Goal: Navigation & Orientation: Find specific page/section

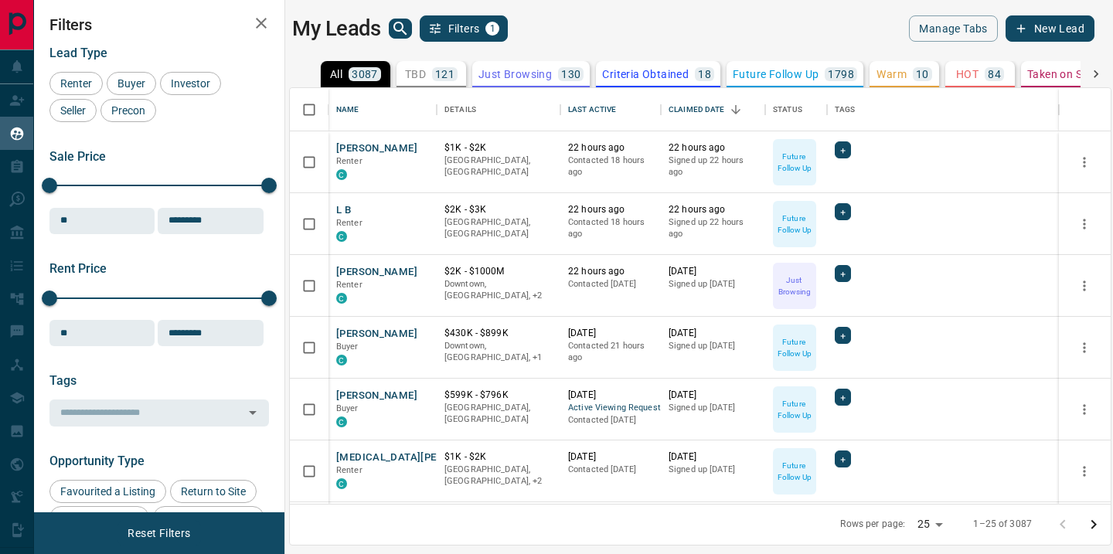
scroll to position [416, 821]
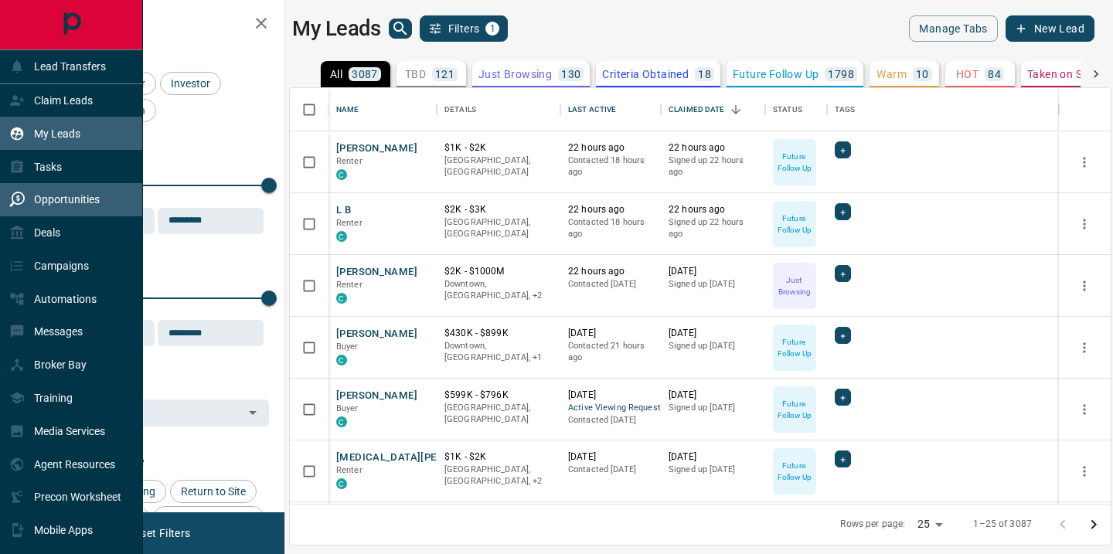
click at [60, 206] on div "Opportunities" at bounding box center [54, 200] width 90 height 26
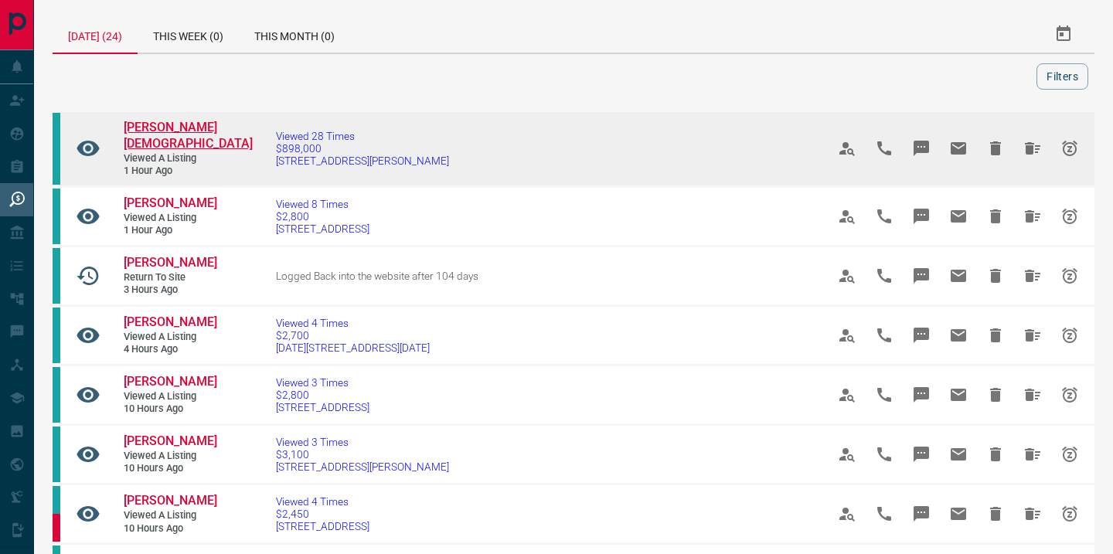
click at [162, 128] on span "[PERSON_NAME][DEMOGRAPHIC_DATA]" at bounding box center [188, 135] width 129 height 31
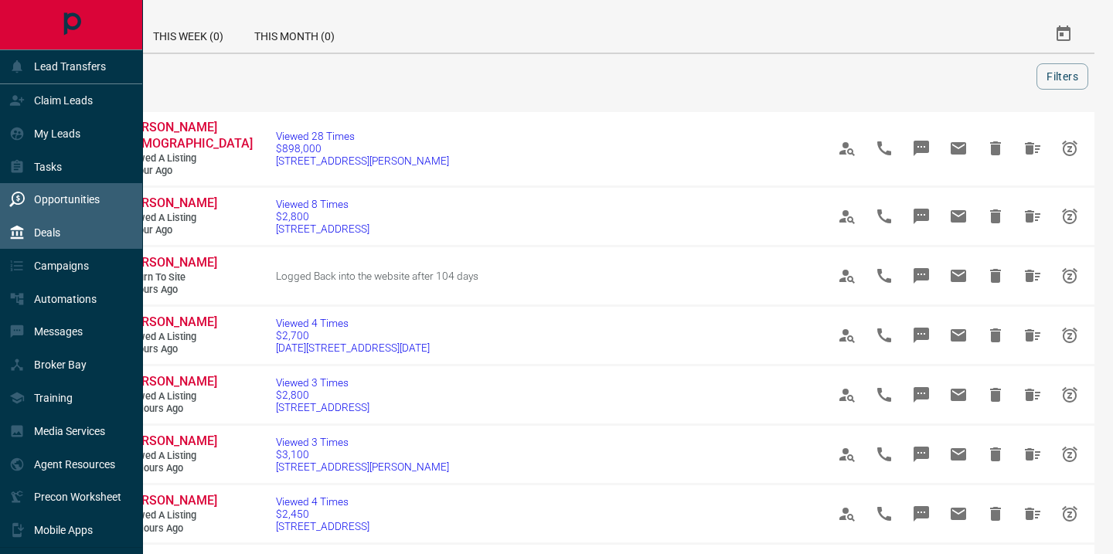
click at [44, 235] on p "Deals" at bounding box center [47, 232] width 26 height 12
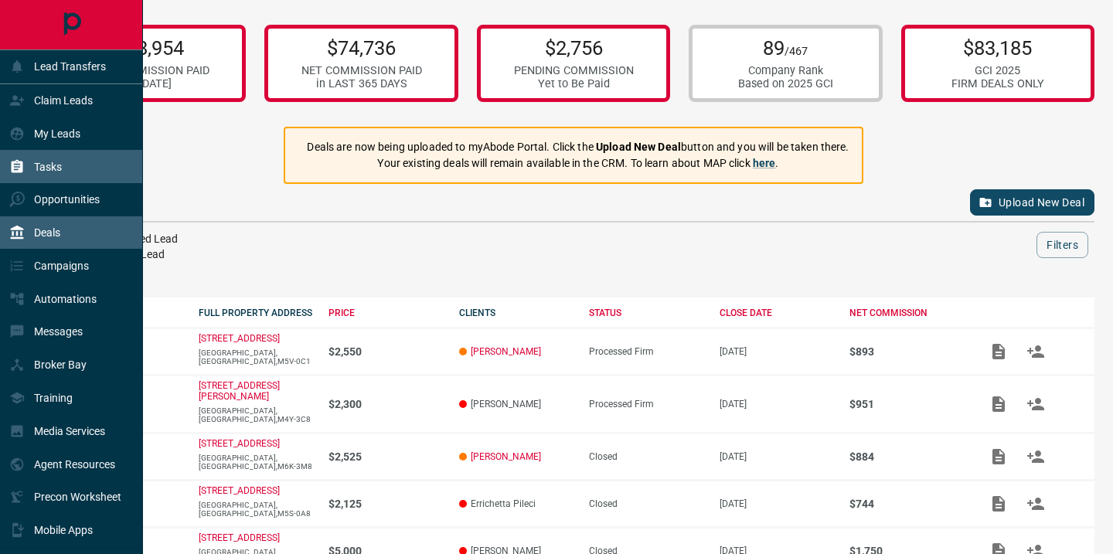
click at [30, 166] on div "Tasks" at bounding box center [35, 167] width 53 height 26
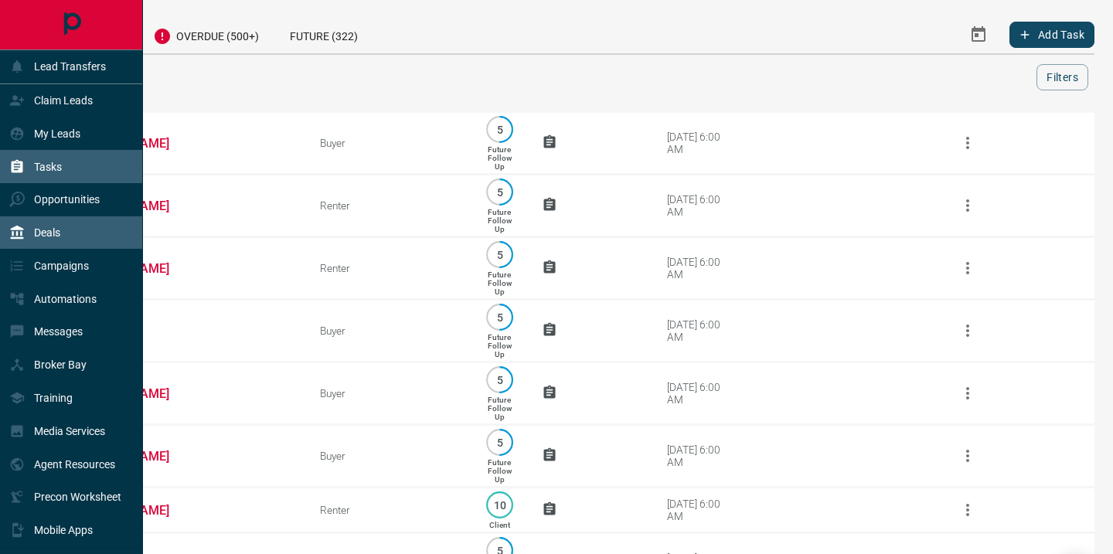
click at [25, 229] on div "Deals" at bounding box center [34, 233] width 51 height 26
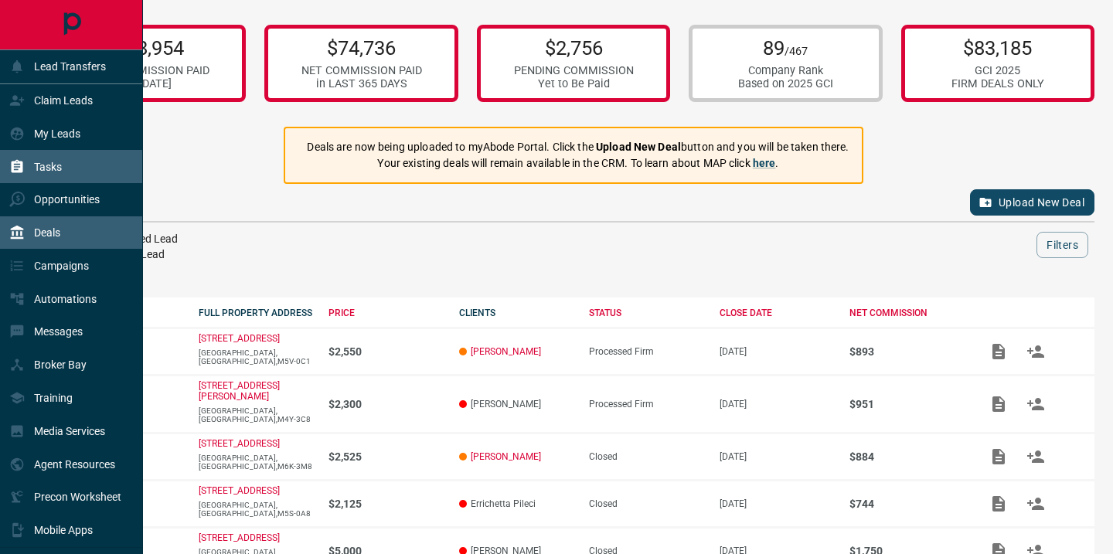
click at [36, 168] on p "Tasks" at bounding box center [48, 167] width 28 height 12
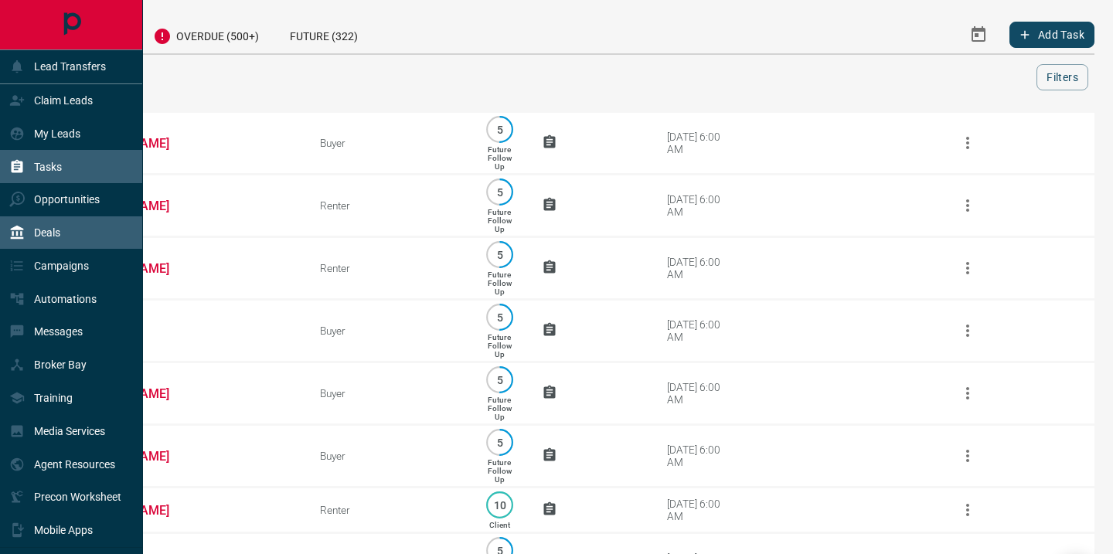
click at [31, 223] on div "Deals" at bounding box center [34, 233] width 51 height 26
